Goal: Book appointment/travel/reservation

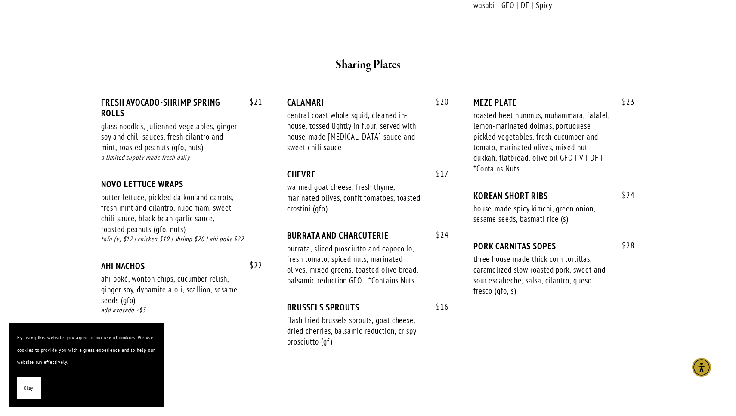
scroll to position [512, 0]
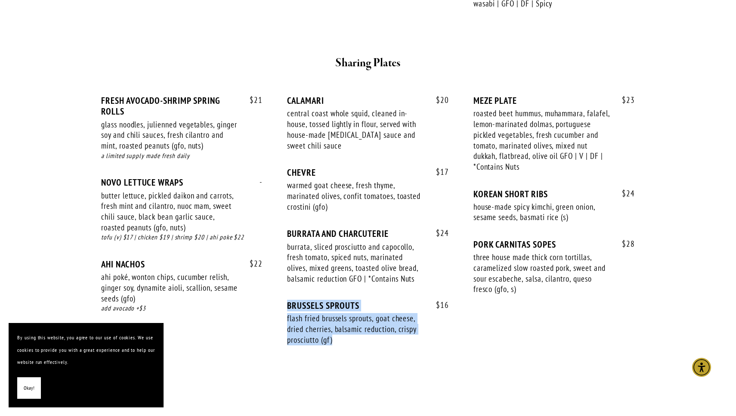
drag, startPoint x: 364, startPoint y: 333, endPoint x: 287, endPoint y: 302, distance: 82.6
click at [287, 302] on div "$ 16 BRUSSELS SPROUTS flash fried brussels sprouts, goat cheese, dried cherries…" at bounding box center [367, 330] width 161 height 61
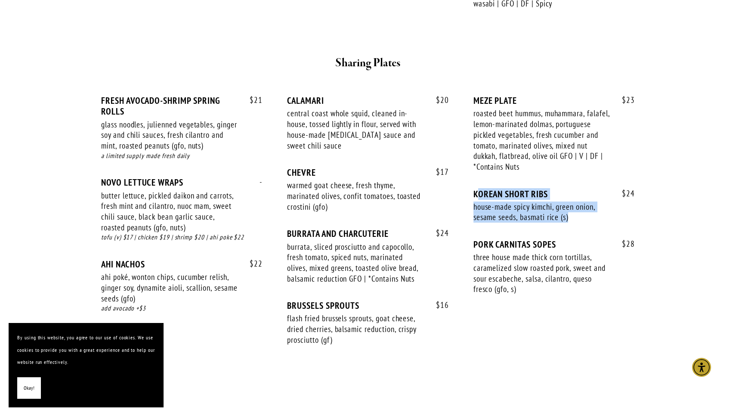
drag, startPoint x: 582, startPoint y: 217, endPoint x: 477, endPoint y: 185, distance: 110.0
click at [477, 188] on div "$ 24 KOREAN SHORT RIBS house-made spicy kimchi, green onion, sesame seeds, basm…" at bounding box center [553, 213] width 161 height 50
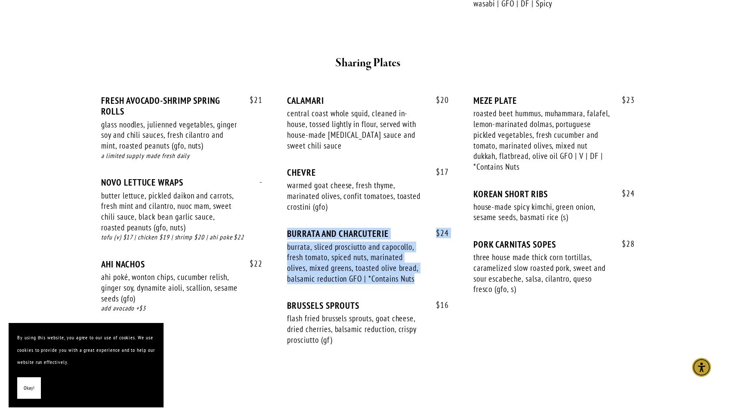
drag, startPoint x: 284, startPoint y: 225, endPoint x: 424, endPoint y: 272, distance: 148.0
click at [424, 272] on div "$ 21 FRESH AVOCADO-SHRIMP SPRING ROLLS glass noodles, julienned vegetables, gin…" at bounding box center [368, 228] width 534 height 266
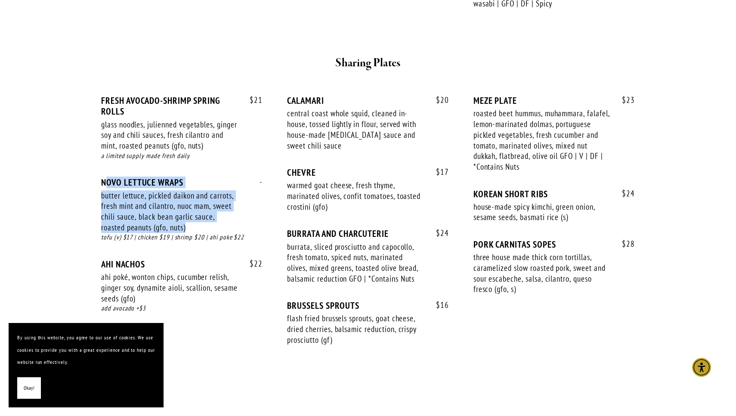
drag, startPoint x: 107, startPoint y: 175, endPoint x: 213, endPoint y: 222, distance: 116.1
click at [213, 222] on div "- NOVO LETTUCE WRAPS butter lettuce, pickled daikon and carrots, fresh mint and…" at bounding box center [181, 218] width 161 height 82
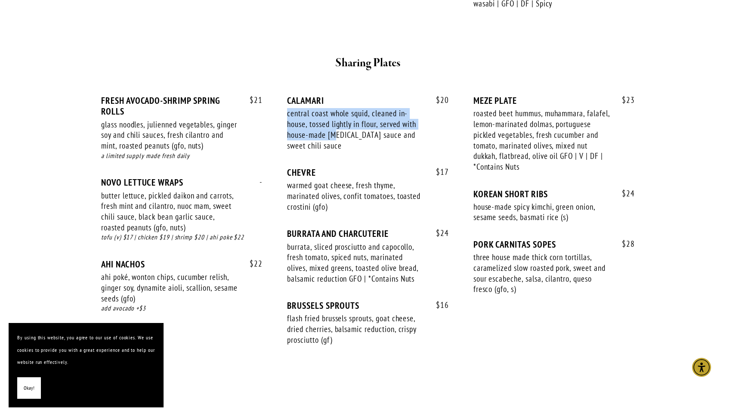
drag, startPoint x: 287, startPoint y: 107, endPoint x: 336, endPoint y: 132, distance: 54.5
click at [336, 132] on div "central coast whole squid, cleaned in-house, tossed lightly in flour, served wi…" at bounding box center [355, 129] width 137 height 43
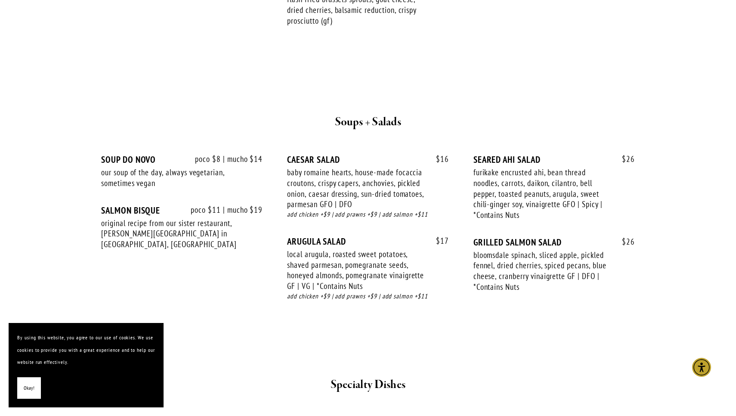
scroll to position [836, 0]
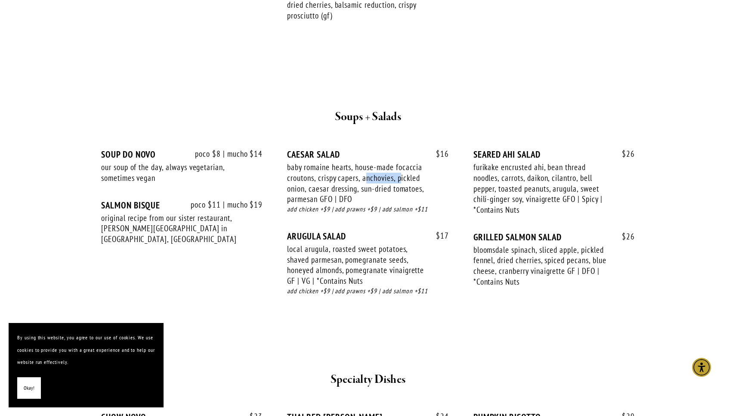
drag, startPoint x: 368, startPoint y: 168, endPoint x: 401, endPoint y: 168, distance: 33.6
click at [401, 168] on div "baby romaine hearts, house-made focaccia croutons, crispy capers, anchovies, pi…" at bounding box center [355, 183] width 137 height 43
drag, startPoint x: 299, startPoint y: 158, endPoint x: 393, endPoint y: 163, distance: 93.9
click at [393, 163] on div "baby romaine hearts, house-made focaccia croutons, crispy capers, anchovies, pi…" at bounding box center [355, 183] width 137 height 43
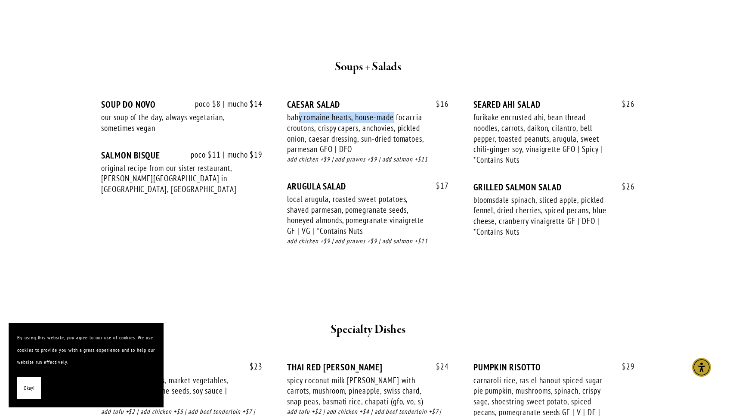
scroll to position [889, 0]
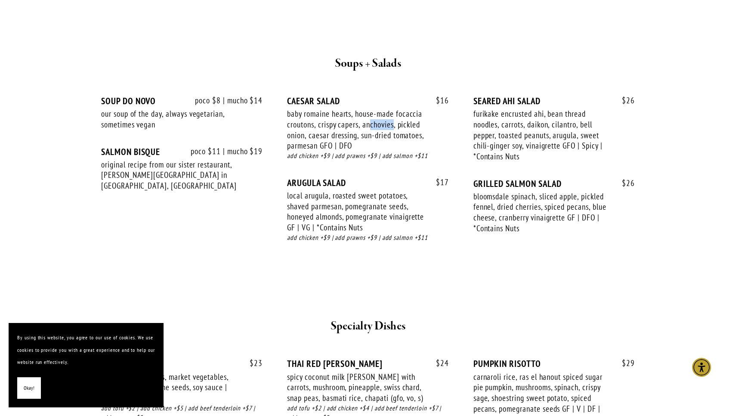
drag, startPoint x: 369, startPoint y: 118, endPoint x: 392, endPoint y: 120, distance: 23.7
click at [392, 120] on div "baby romaine hearts, house-made focaccia croutons, crispy capers, anchovies, pi…" at bounding box center [355, 129] width 137 height 43
drag, startPoint x: 407, startPoint y: 117, endPoint x: 354, endPoint y: 139, distance: 58.1
click at [354, 139] on div "baby romaine hearts, house-made focaccia croutons, crispy capers, anchovies, pi…" at bounding box center [355, 129] width 137 height 43
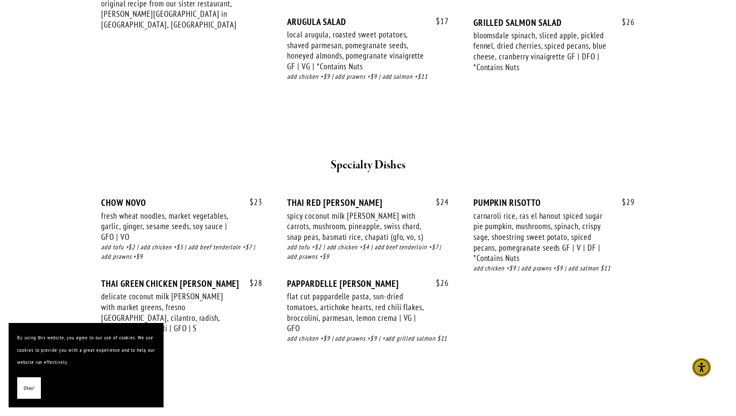
scroll to position [1051, 0]
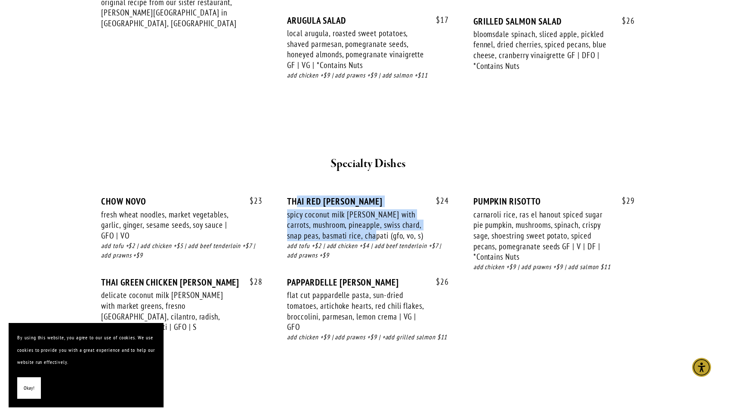
drag, startPoint x: 296, startPoint y: 186, endPoint x: 384, endPoint y: 225, distance: 95.9
click at [384, 225] on div "$ 24 THAI RED [PERSON_NAME] spicy coconut milk [PERSON_NAME] with carrots, mush…" at bounding box center [367, 236] width 161 height 81
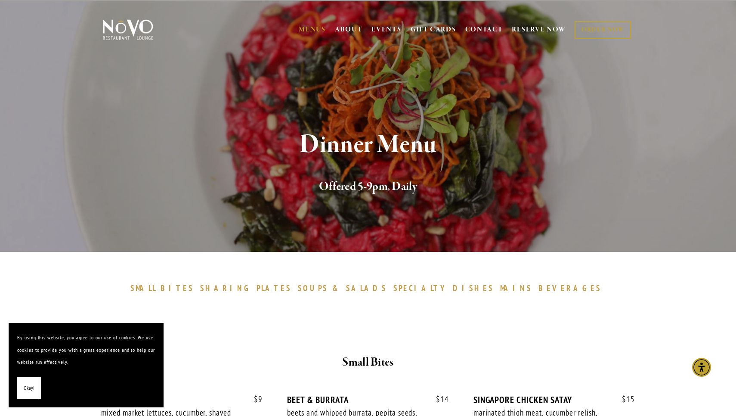
scroll to position [0, 0]
click at [538, 292] on span "BEVERAGES" at bounding box center [569, 288] width 63 height 10
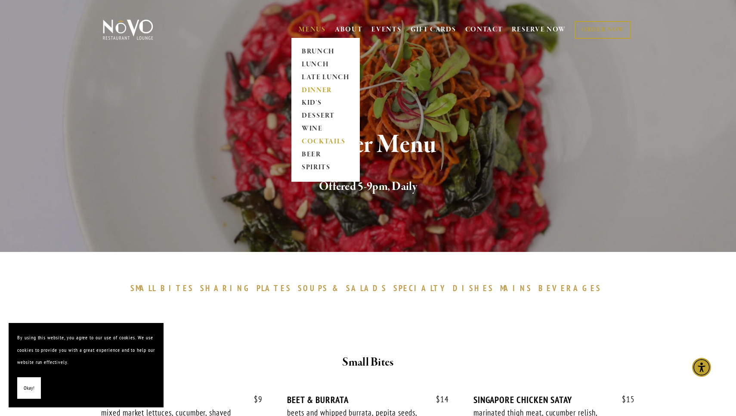
click at [313, 139] on link "COCKTAILS" at bounding box center [326, 142] width 54 height 13
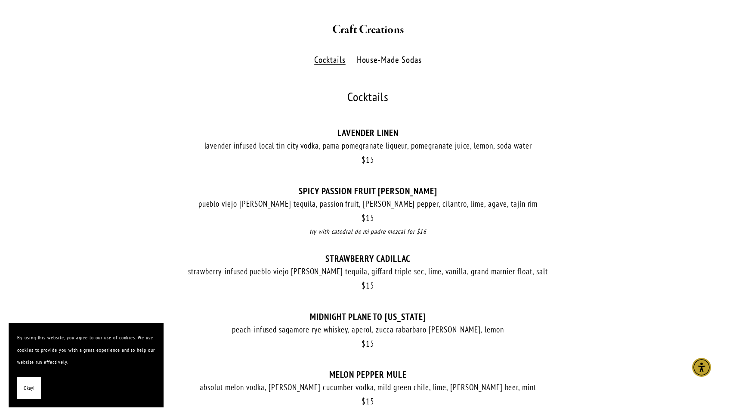
scroll to position [225, 0]
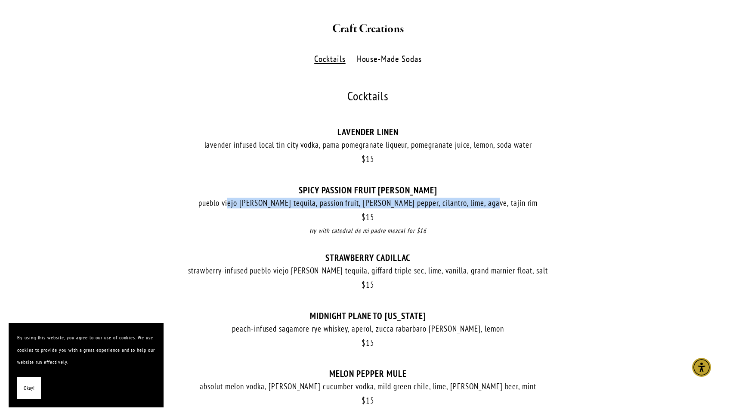
drag, startPoint x: 258, startPoint y: 200, endPoint x: 509, endPoint y: 206, distance: 251.8
click at [509, 206] on div "pueblo viejo blanco tequila, passion fruit, serrano pepper, cilantro, lime, aga…" at bounding box center [368, 203] width 534 height 11
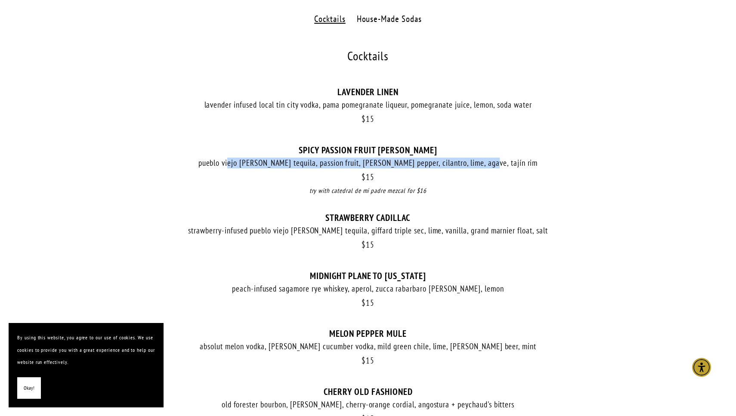
scroll to position [265, 0]
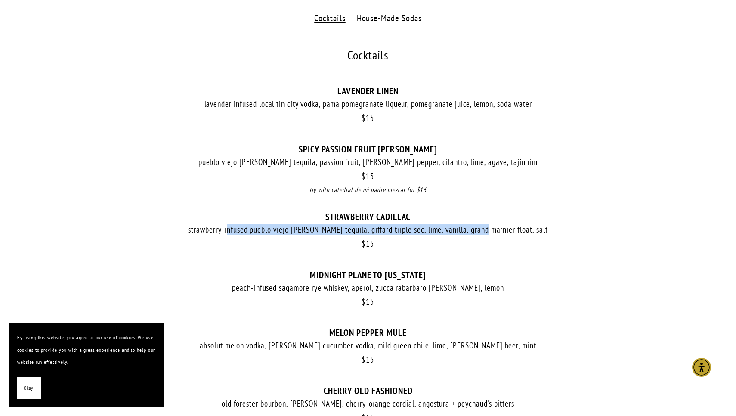
drag, startPoint x: 243, startPoint y: 231, endPoint x: 506, endPoint y: 219, distance: 264.1
click at [506, 219] on div "$ 15 STRAWBERRY CADILLAC strawberry-infused pueblo viejo blanco tequila, giffar…" at bounding box center [368, 240] width 534 height 58
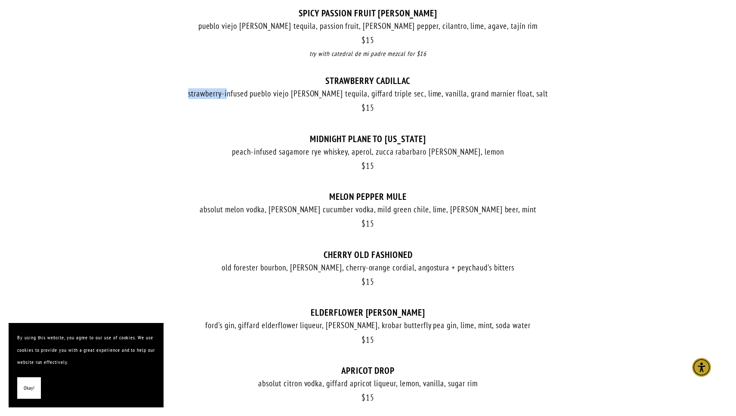
scroll to position [402, 0]
drag, startPoint x: 287, startPoint y: 203, endPoint x: 435, endPoint y: 206, distance: 148.5
click at [435, 206] on div "absolut melon vodka, hanson cucumber vodka, mild green chile, lime, fentiman's …" at bounding box center [368, 209] width 534 height 11
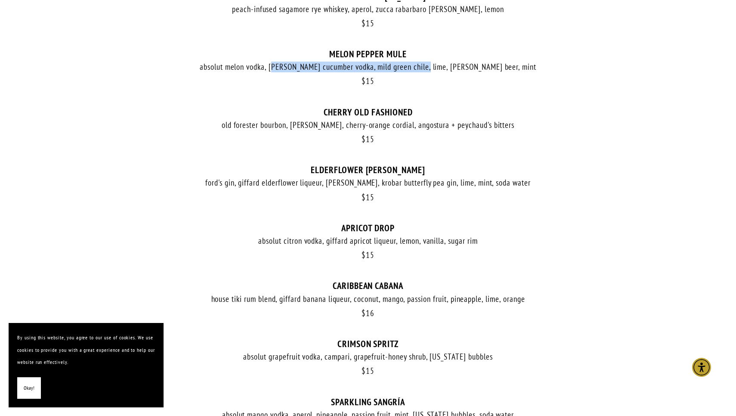
scroll to position [548, 0]
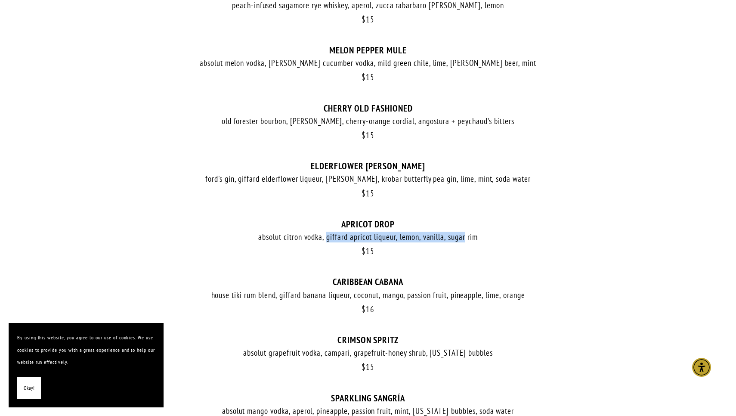
drag, startPoint x: 327, startPoint y: 230, endPoint x: 466, endPoint y: 230, distance: 138.6
click at [466, 231] on div "absolut citron vodka, giffard apricot liqueur, lemon, vanilla, sugar rim" at bounding box center [368, 236] width 534 height 11
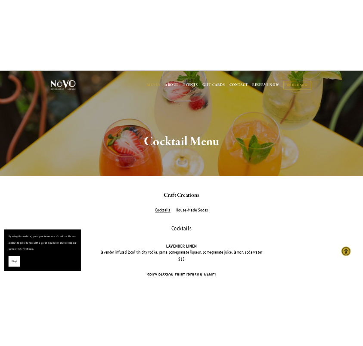
scroll to position [0, 0]
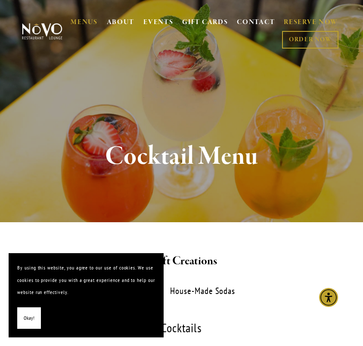
click at [309, 21] on link "RESERVE NOW" at bounding box center [311, 23] width 54 height 16
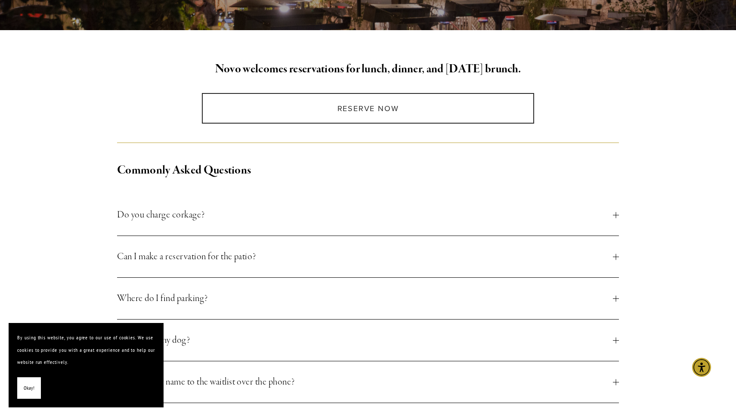
scroll to position [178, 0]
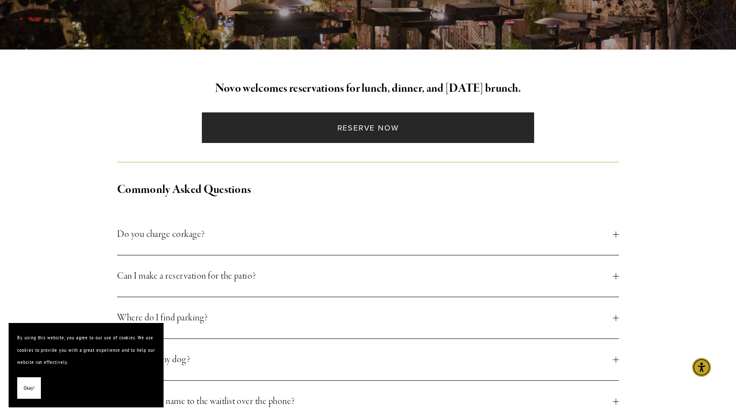
click at [328, 132] on link "Reserve Now" at bounding box center [368, 127] width 332 height 31
